Goal: Task Accomplishment & Management: Manage account settings

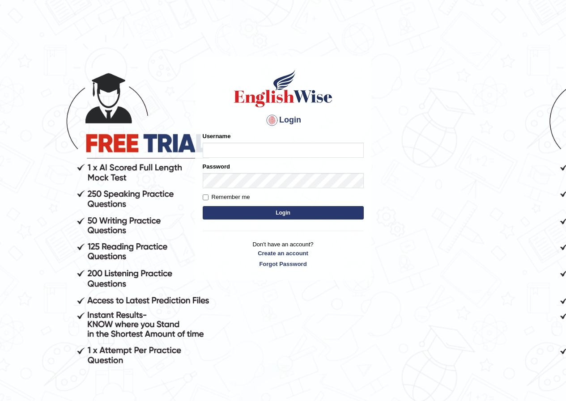
click at [226, 151] on input "Username" at bounding box center [283, 150] width 161 height 15
